Goal: Information Seeking & Learning: Learn about a topic

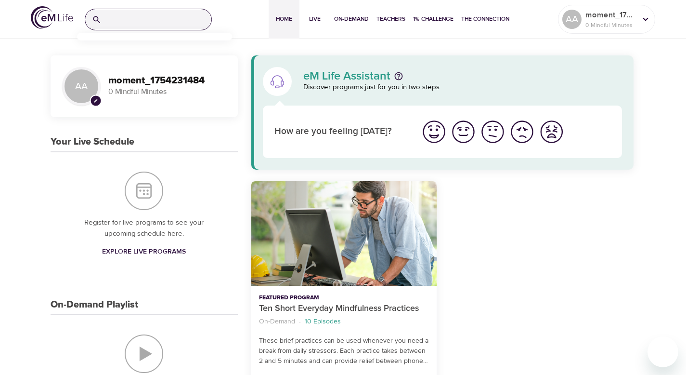
click at [140, 18] on input "search" at bounding box center [158, 19] width 106 height 21
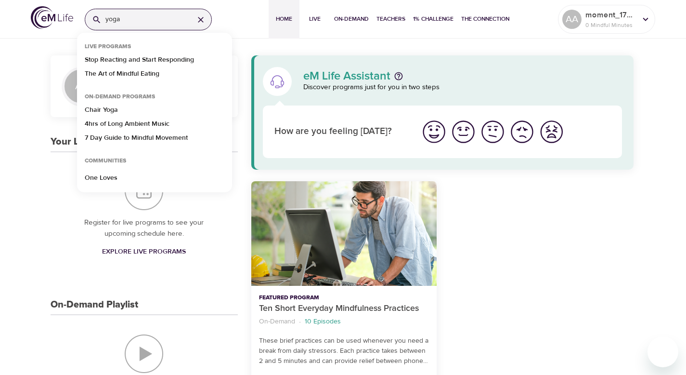
type input "yoga"
click at [349, 24] on button "On-Demand" at bounding box center [351, 19] width 42 height 39
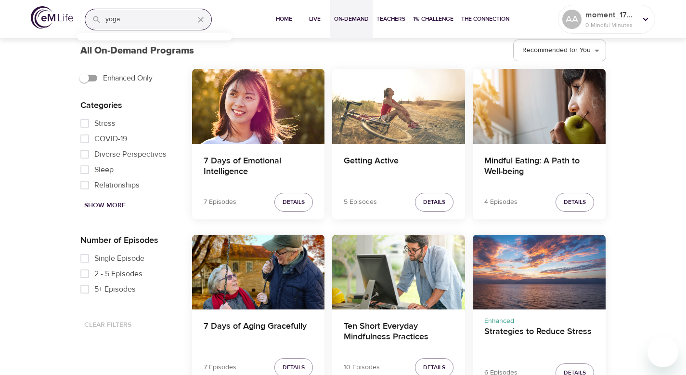
scroll to position [509, 0]
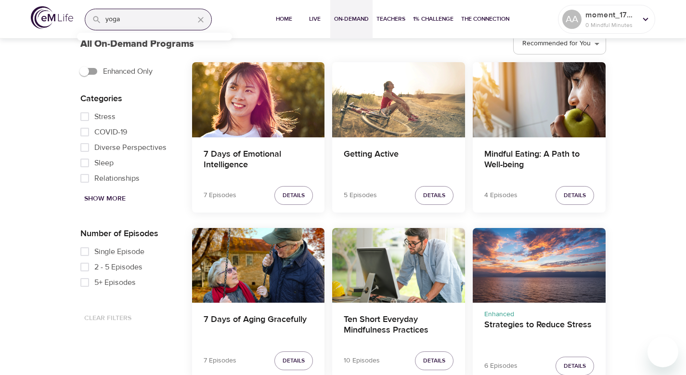
click at [106, 199] on span "Show More" at bounding box center [104, 199] width 41 height 12
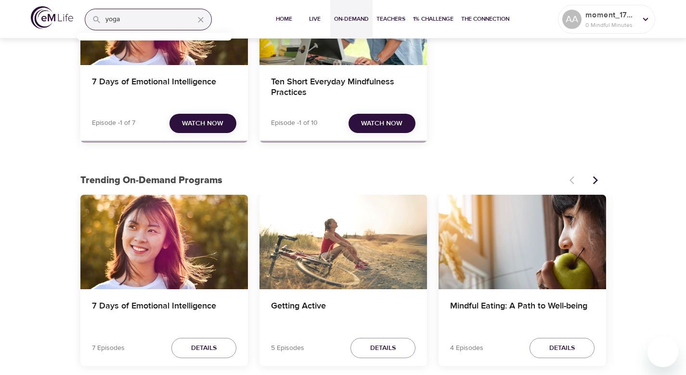
scroll to position [0, 0]
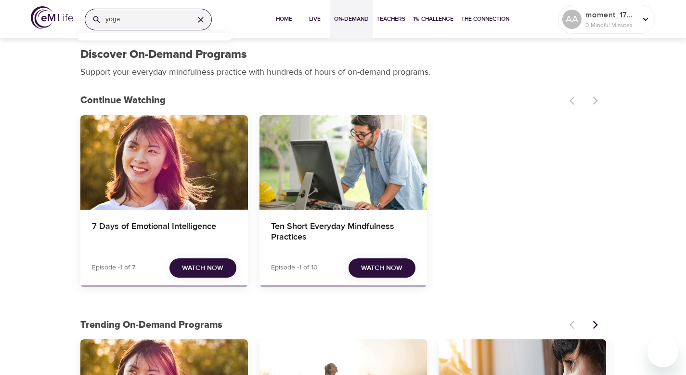
click at [135, 22] on input "yoga" at bounding box center [145, 19] width 81 height 21
